Goal: Find specific page/section: Find specific page/section

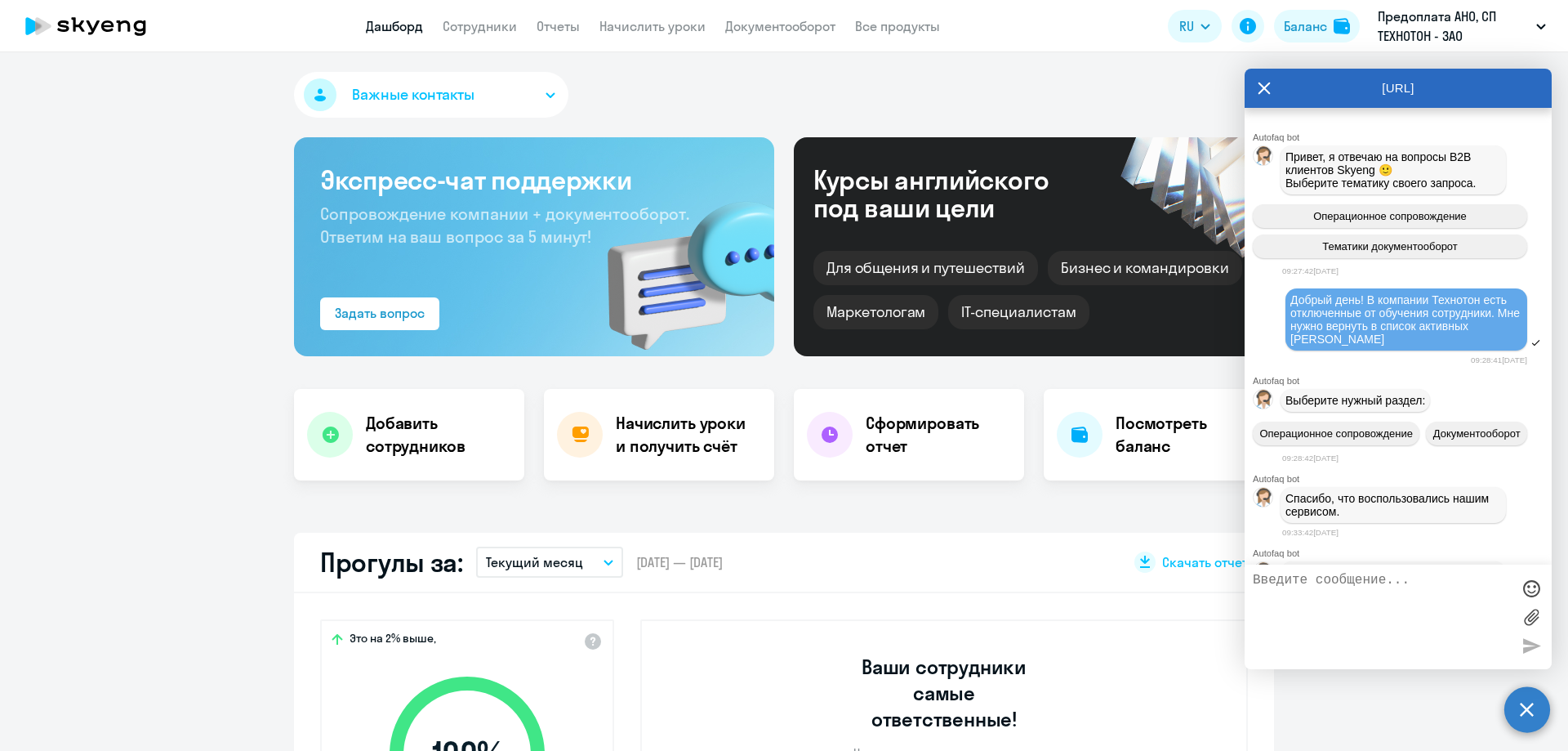
select select "30"
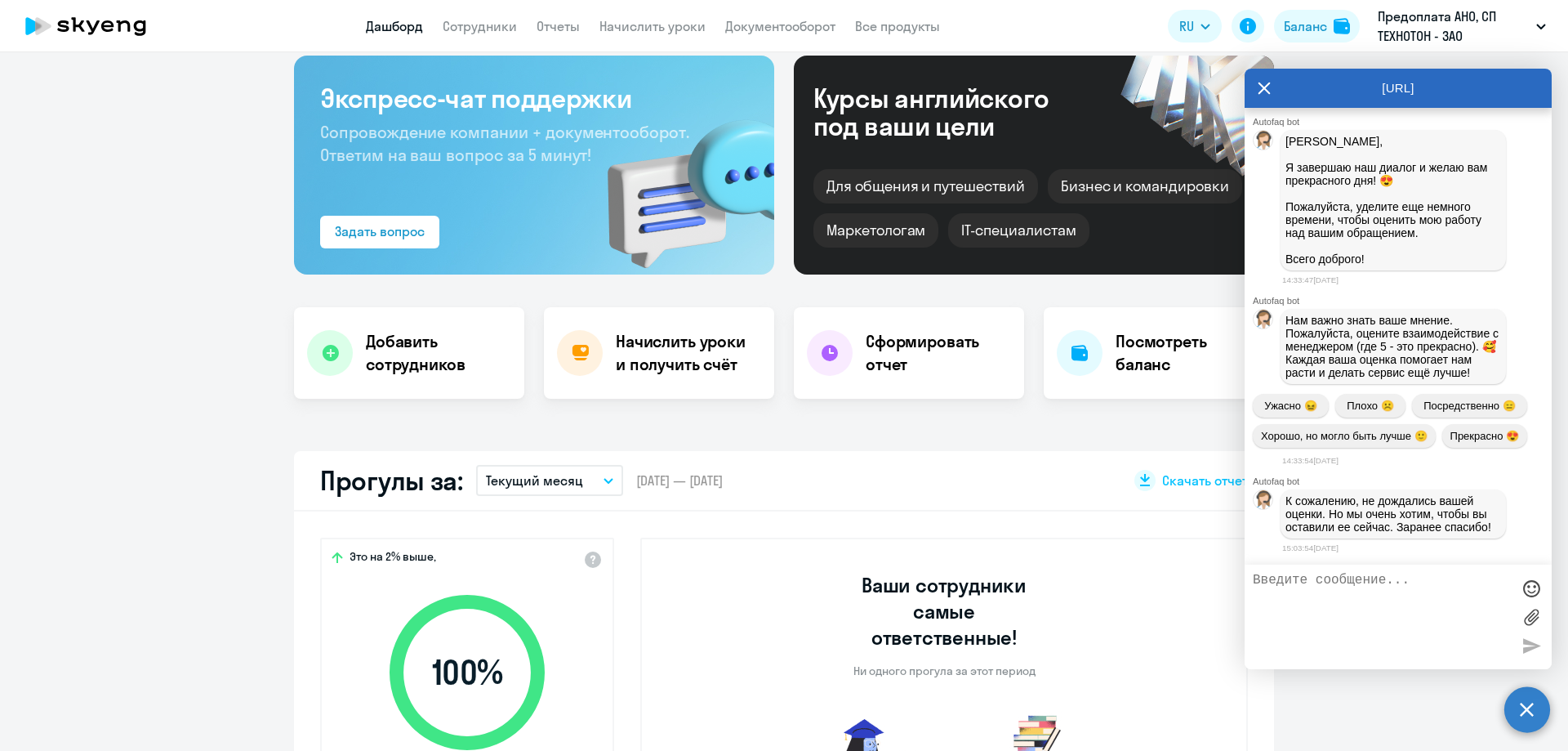
scroll to position [15548, 0]
click at [1275, 86] on div "[URL]" at bounding box center [1398, 88] width 307 height 39
click at [1264, 89] on icon at bounding box center [1264, 88] width 12 height 12
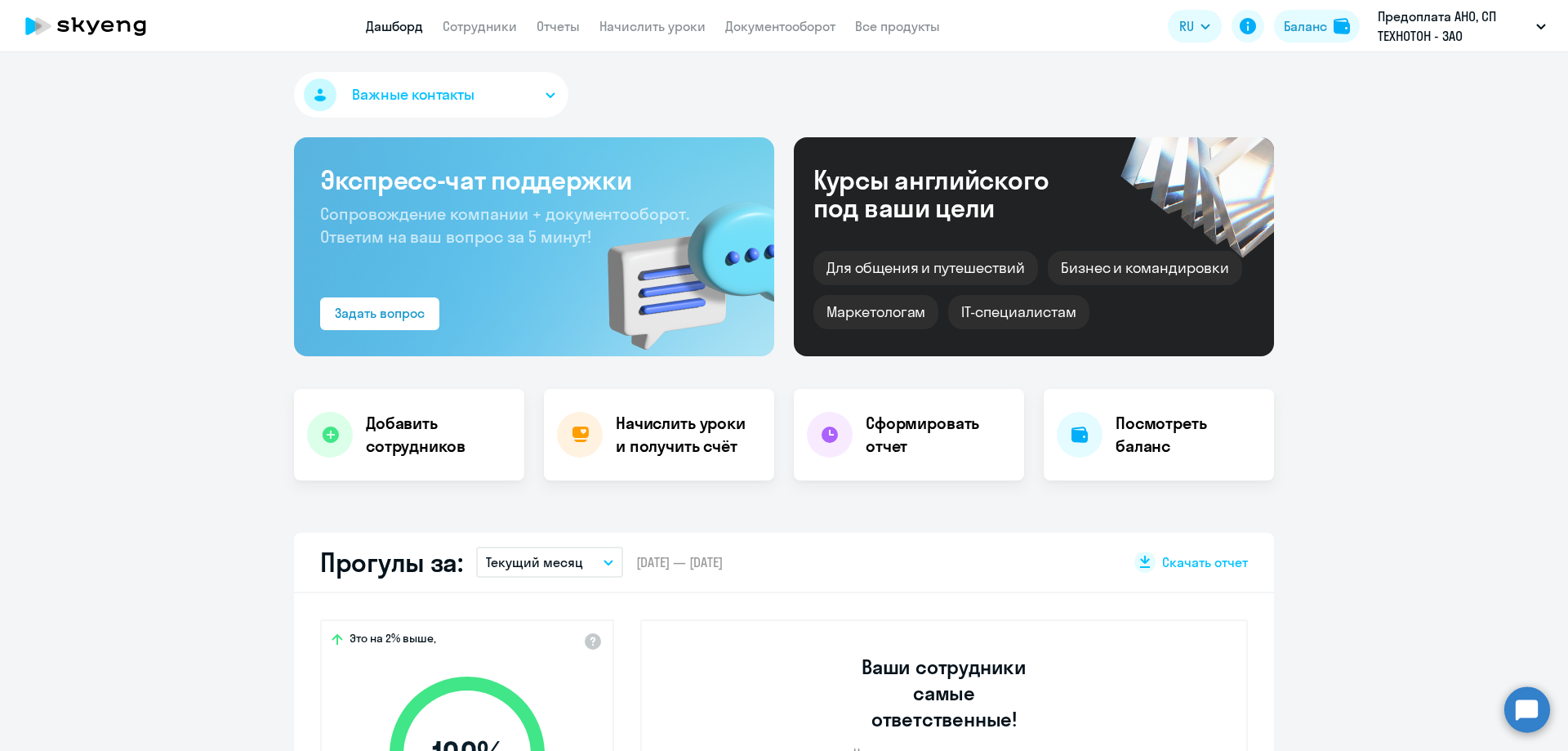
click at [1516, 716] on circle at bounding box center [1528, 709] width 46 height 46
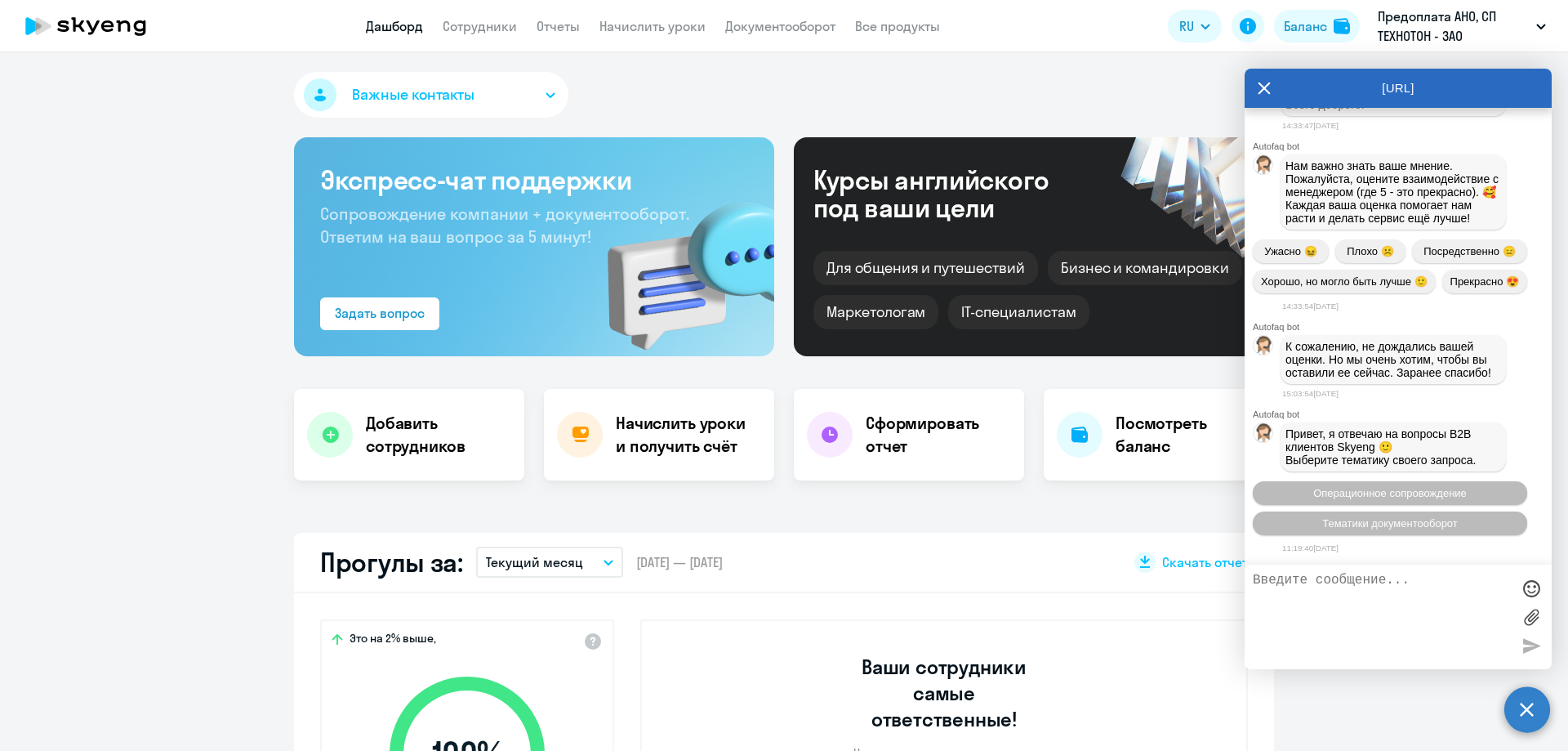
scroll to position [15624, 0]
select select "30"
click at [1263, 83] on icon at bounding box center [1264, 88] width 13 height 39
